Goal: Task Accomplishment & Management: Complete application form

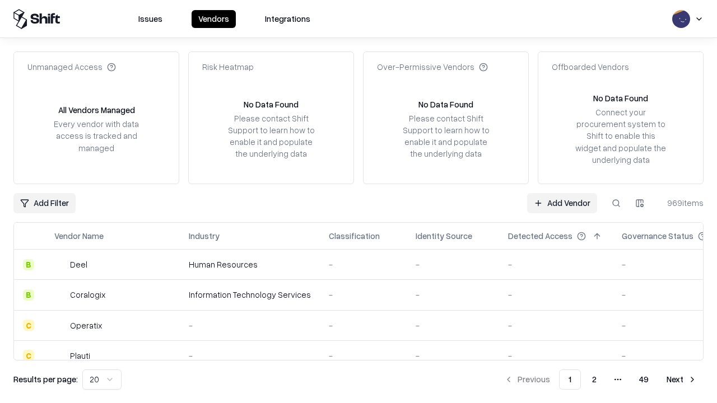
click at [562, 203] on link "Add Vendor" at bounding box center [562, 203] width 70 height 20
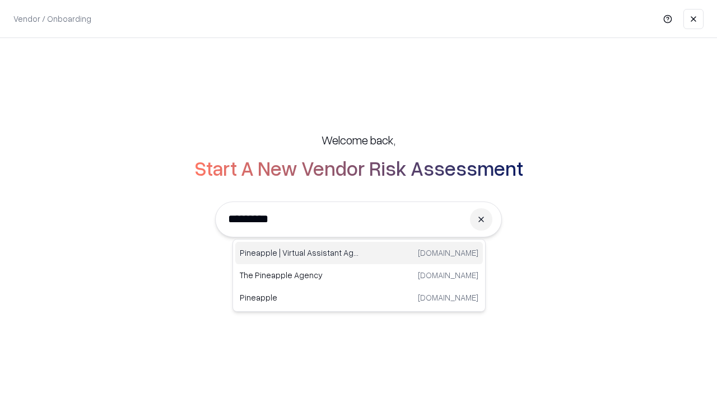
click at [359, 253] on div "Pineapple | Virtual Assistant Agency [DOMAIN_NAME]" at bounding box center [359, 253] width 248 height 22
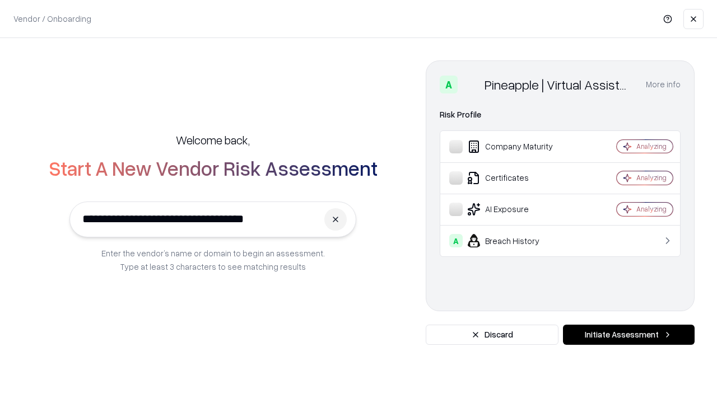
type input "**********"
click at [629, 335] on button "Initiate Assessment" at bounding box center [629, 335] width 132 height 20
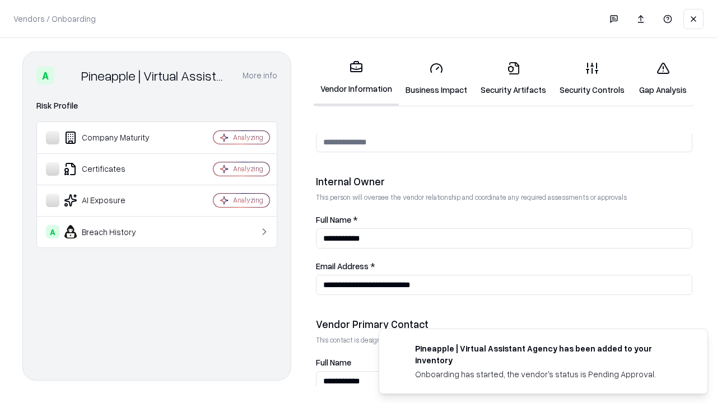
scroll to position [580, 0]
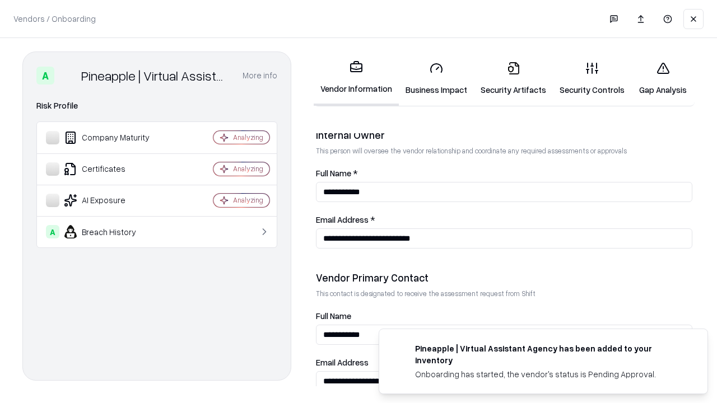
click at [513, 78] on link "Security Artifacts" at bounding box center [513, 79] width 79 height 52
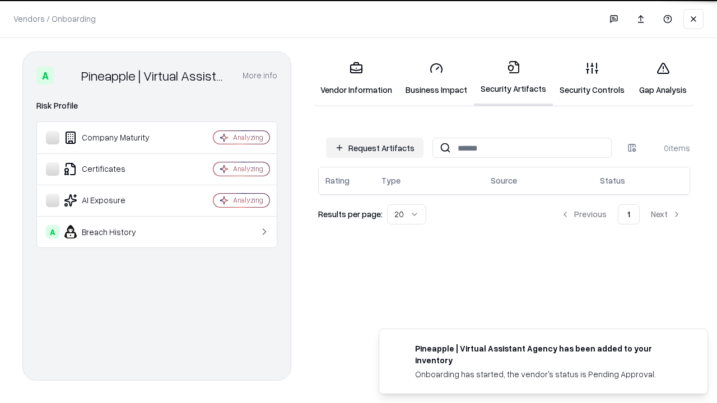
click at [375, 148] on button "Request Artifacts" at bounding box center [374, 148] width 97 height 20
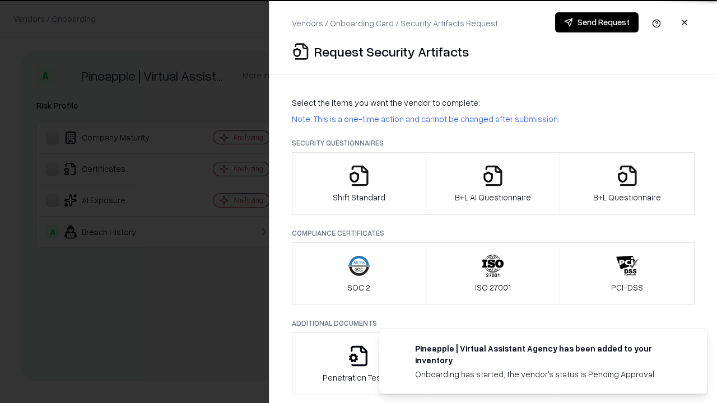
click at [627, 184] on icon "button" at bounding box center [627, 176] width 22 height 22
click at [492, 184] on icon "button" at bounding box center [493, 176] width 22 height 22
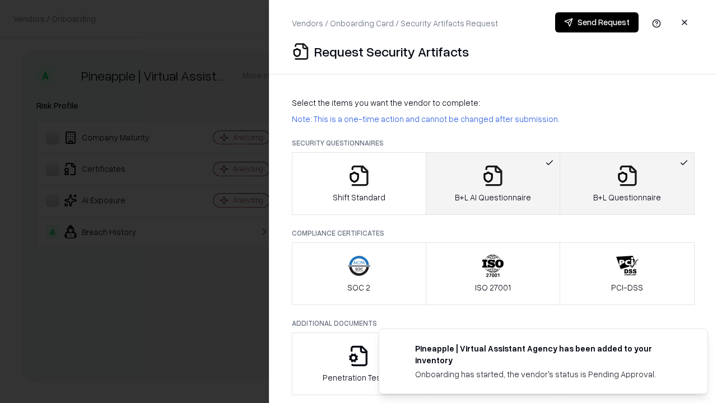
click at [597, 22] on button "Send Request" at bounding box center [596, 22] width 83 height 20
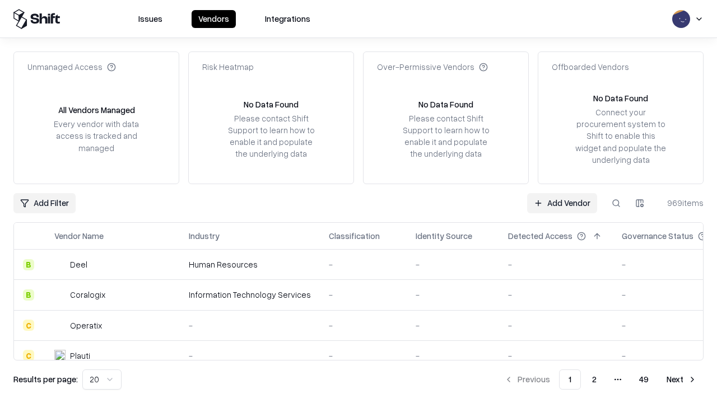
click at [616, 203] on button at bounding box center [616, 203] width 20 height 20
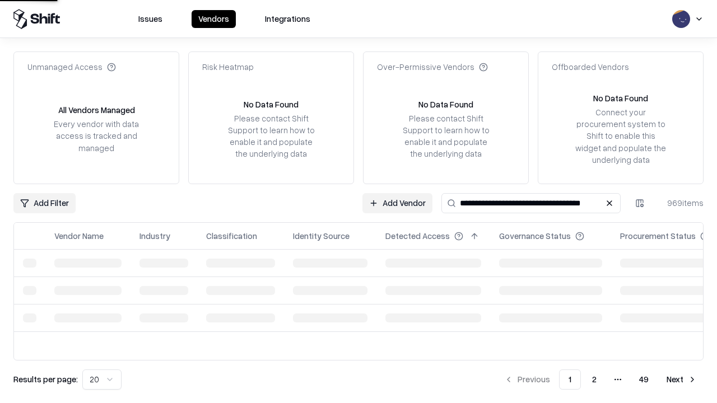
type input "**********"
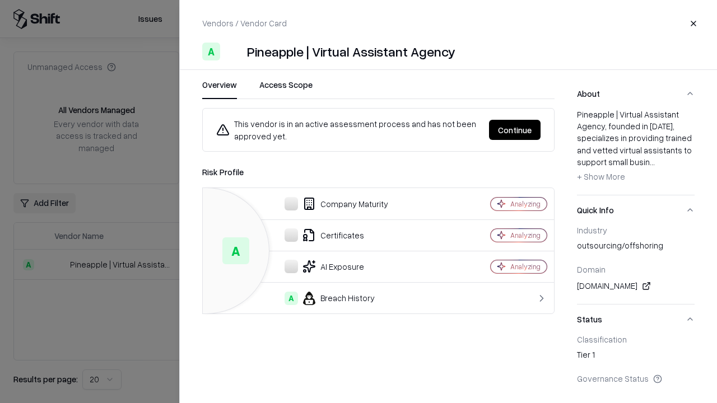
click at [515, 130] on button "Continue" at bounding box center [515, 130] width 52 height 20
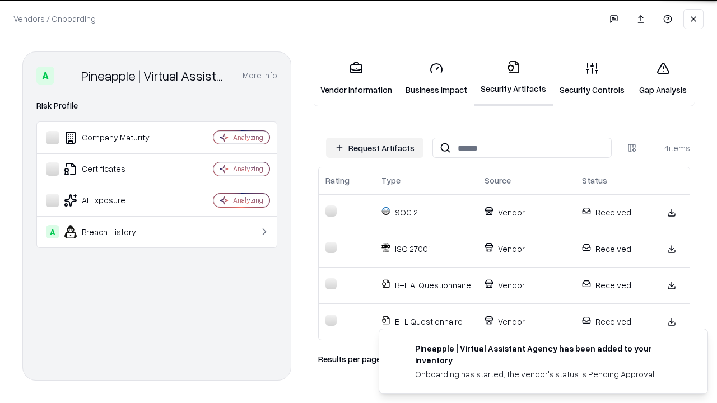
click at [663, 78] on link "Gap Analysis" at bounding box center [662, 79] width 63 height 52
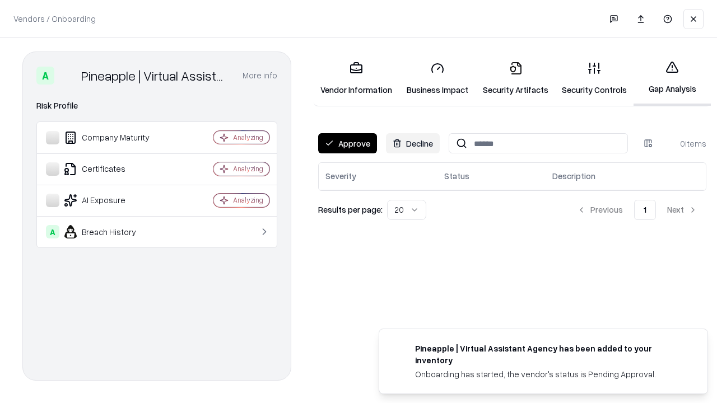
click at [347, 143] on button "Approve" at bounding box center [347, 143] width 59 height 20
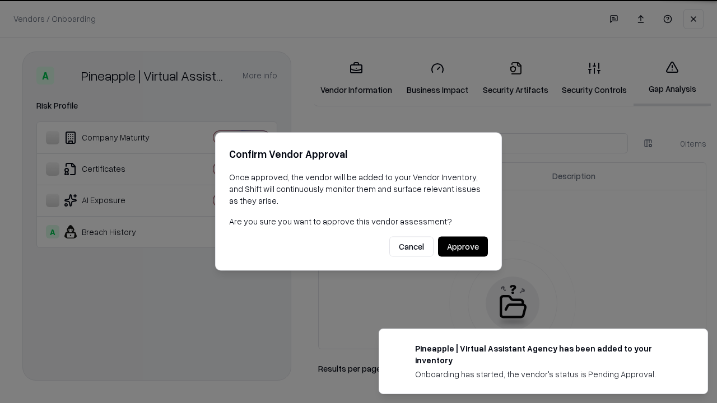
click at [463, 247] on button "Approve" at bounding box center [463, 247] width 50 height 20
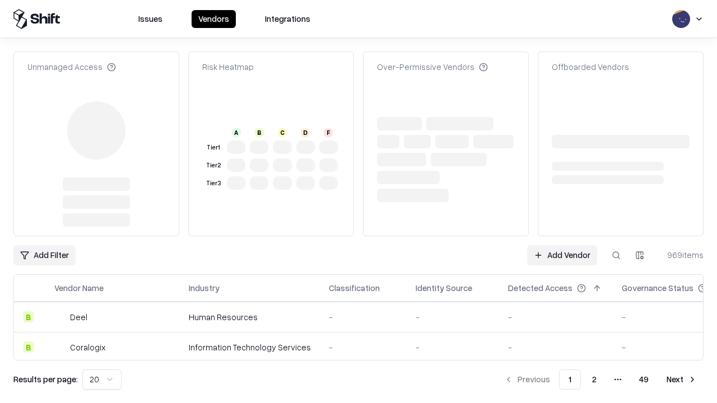
type input "**********"
click at [562, 245] on link "Add Vendor" at bounding box center [562, 255] width 70 height 20
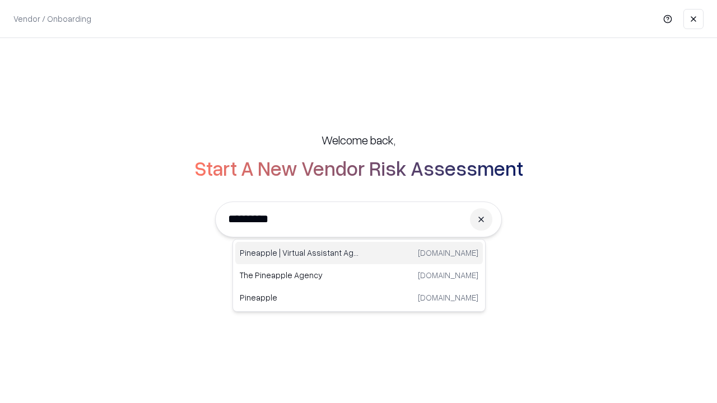
click at [359, 253] on div "Pineapple | Virtual Assistant Agency [DOMAIN_NAME]" at bounding box center [359, 253] width 248 height 22
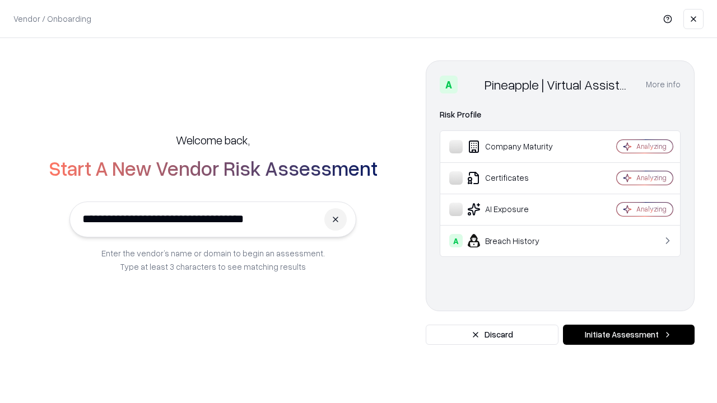
type input "**********"
click at [629, 335] on button "Initiate Assessment" at bounding box center [629, 335] width 132 height 20
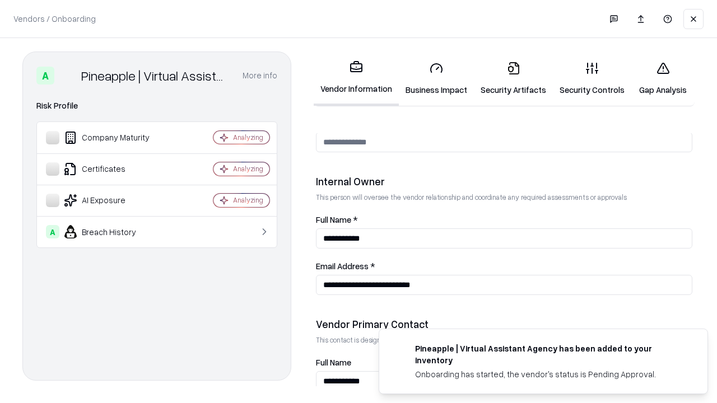
scroll to position [580, 0]
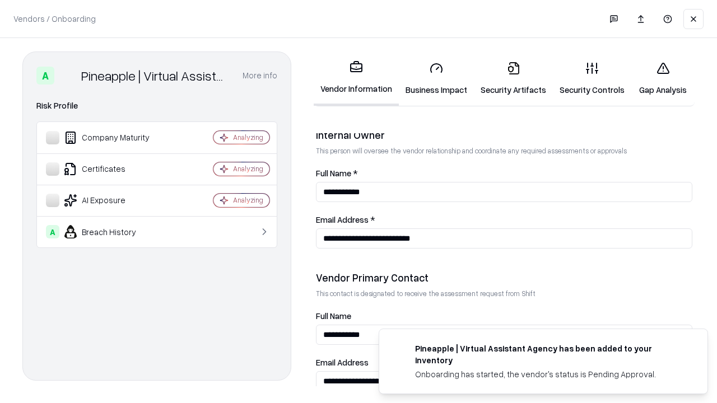
click at [663, 78] on link "Gap Analysis" at bounding box center [662, 79] width 63 height 52
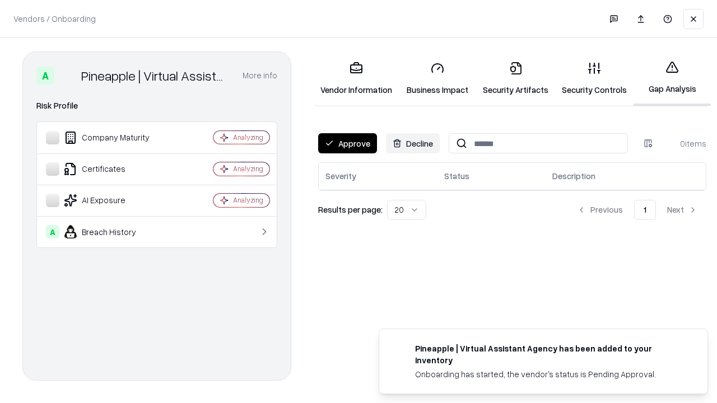
click at [347, 143] on button "Approve" at bounding box center [347, 143] width 59 height 20
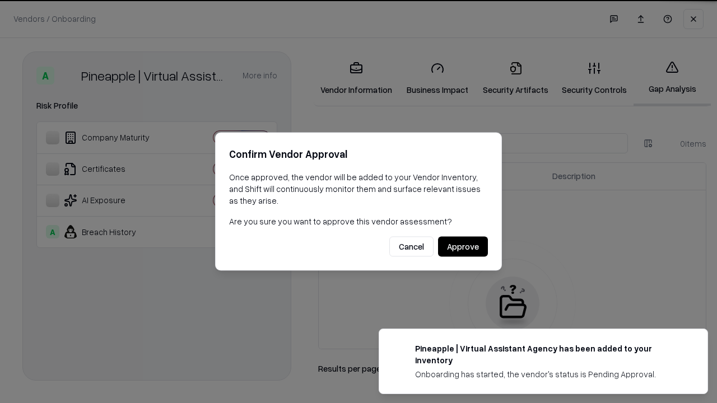
click at [463, 247] on button "Approve" at bounding box center [463, 247] width 50 height 20
